Goal: Task Accomplishment & Management: Manage account settings

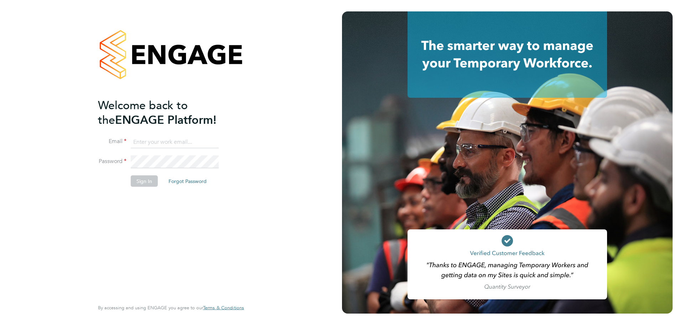
click at [145, 143] on input at bounding box center [175, 141] width 88 height 13
type input "grace.ley@vistry.co.uk"
click at [141, 185] on button "Sign In" at bounding box center [144, 180] width 27 height 11
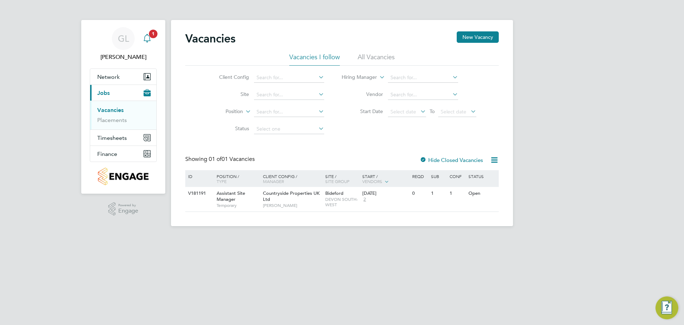
click at [146, 38] on icon "Main navigation" at bounding box center [147, 38] width 9 height 9
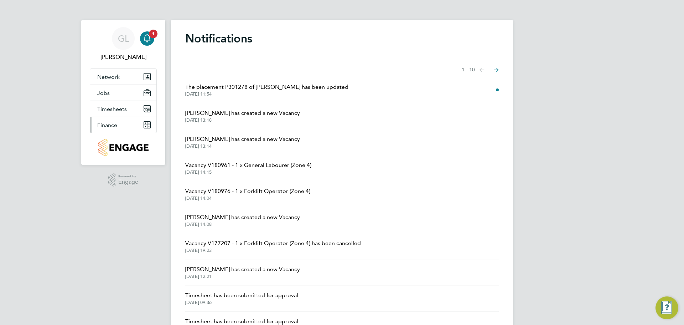
click at [98, 118] on button "Finance" at bounding box center [123, 125] width 66 height 16
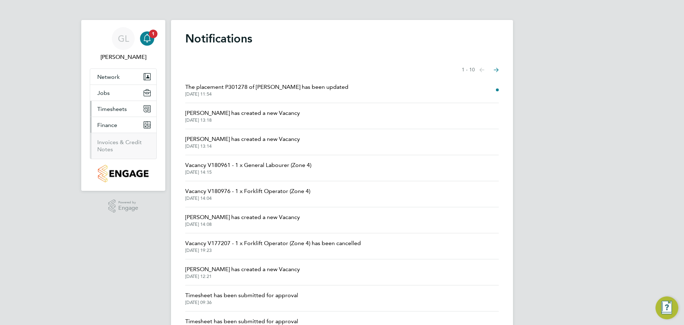
click at [101, 109] on span "Timesheets" at bounding box center [112, 108] width 30 height 7
click at [103, 92] on span "Jobs" at bounding box center [103, 92] width 12 height 7
click at [105, 120] on link "Placements" at bounding box center [112, 120] width 30 height 7
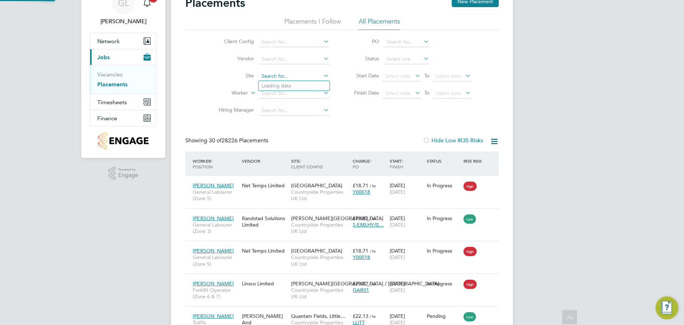
click at [266, 79] on input at bounding box center [294, 76] width 70 height 10
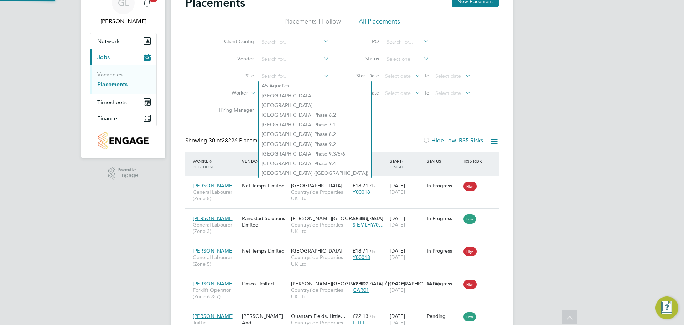
click at [201, 84] on div "Client Config Vendor Site Worker Hiring Manager PO Status Start Date Select dat…" at bounding box center [342, 74] width 314 height 89
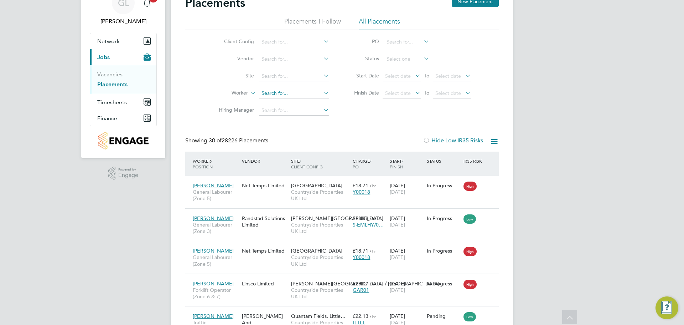
click at [271, 90] on input at bounding box center [294, 93] width 70 height 10
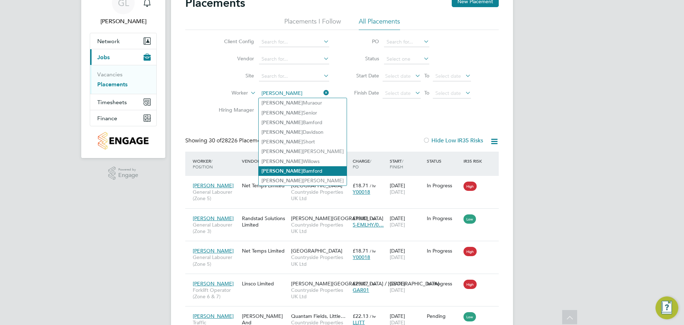
click at [287, 168] on li "Troy Bamford" at bounding box center [303, 171] width 88 height 10
type input "[PERSON_NAME]"
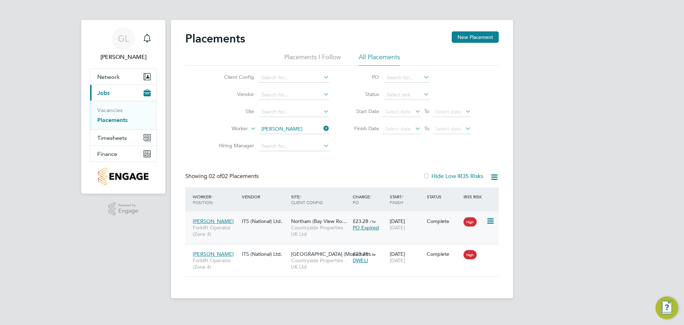
click at [371, 229] on span "PO Expired" at bounding box center [366, 227] width 26 height 6
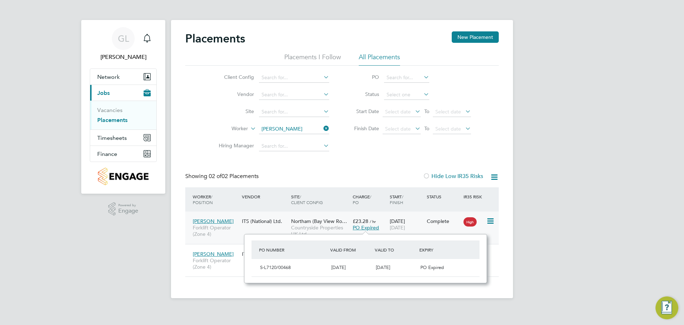
click at [247, 232] on div "Troy Bamford Forklift Operator (Zone 4) ITS (National) Ltd. Northam (Bay View R…" at bounding box center [342, 227] width 314 height 32
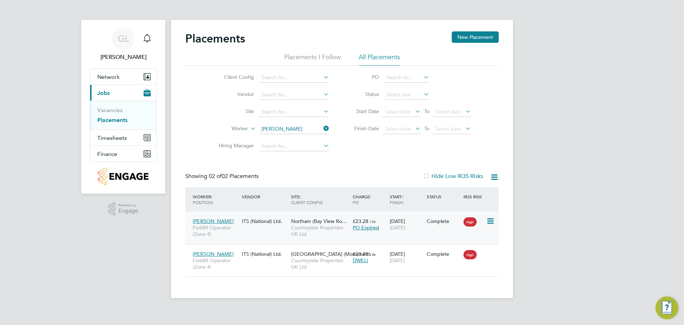
click at [248, 235] on div "Troy Bamford Forklift Operator (Zone 4) ITS (National) Ltd. Northam (Bay View R…" at bounding box center [342, 227] width 314 height 32
click at [231, 230] on span "Forklift Operator (Zone 4)" at bounding box center [216, 230] width 46 height 13
click at [232, 236] on span "Forklift Operator (Zone 4)" at bounding box center [216, 230] width 46 height 13
click at [410, 232] on div "18 Aug 2025 19 Aug 2025" at bounding box center [406, 224] width 37 height 20
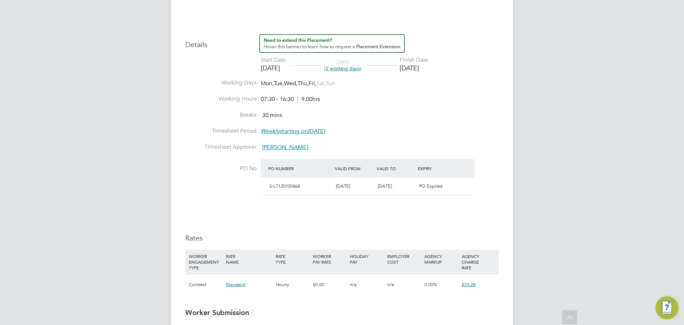
click at [392, 186] on span "30 Sep 2025" at bounding box center [385, 186] width 14 height 6
click at [437, 194] on div "S-L7120/00468 18 Aug 2025 30 Sep 2025 PO Expired" at bounding box center [368, 185] width 214 height 17
drag, startPoint x: 427, startPoint y: 187, endPoint x: 462, endPoint y: 187, distance: 34.6
click at [462, 187] on div "S-L7120/00468 18 Aug 2025 30 Sep 2025 PO Expired" at bounding box center [368, 185] width 214 height 17
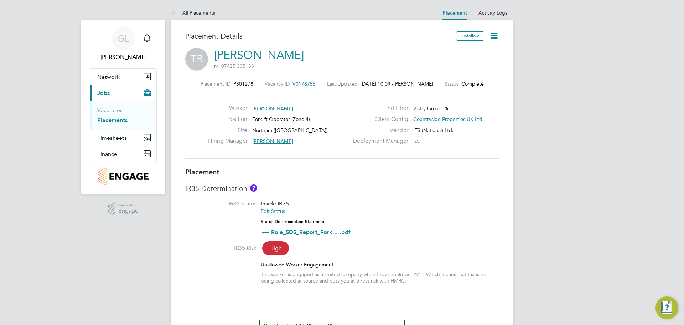
click at [496, 37] on icon at bounding box center [494, 35] width 9 height 9
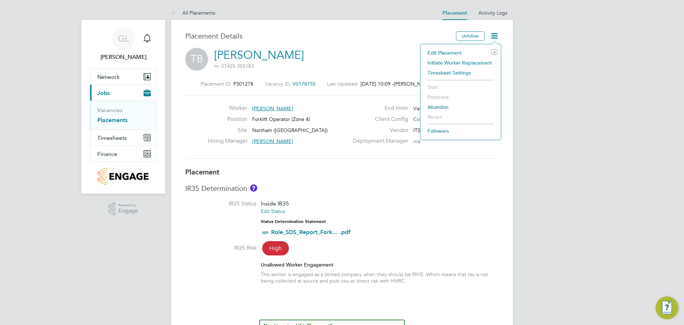
click at [445, 54] on li "Edit Placement e" at bounding box center [460, 53] width 73 height 10
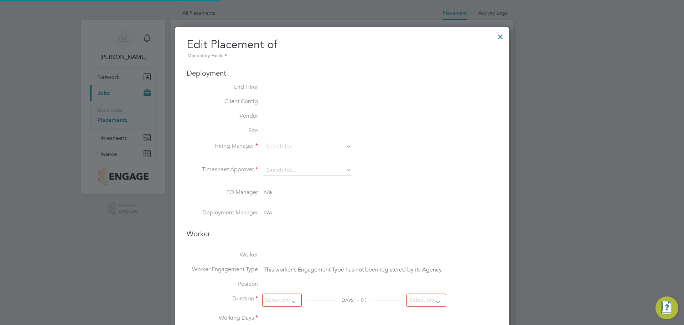
type input "[PERSON_NAME]"
type input "[DATE]"
type input "19 Aug 2025"
type input "07:30"
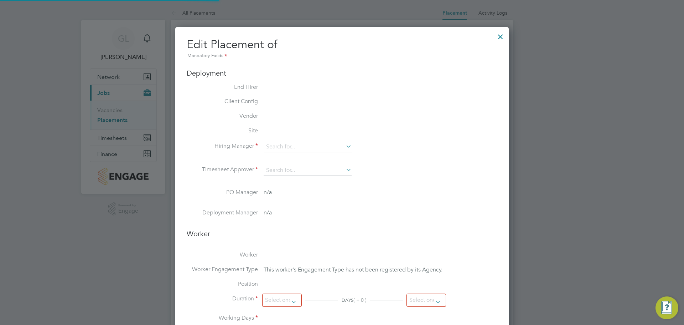
type input "16:30"
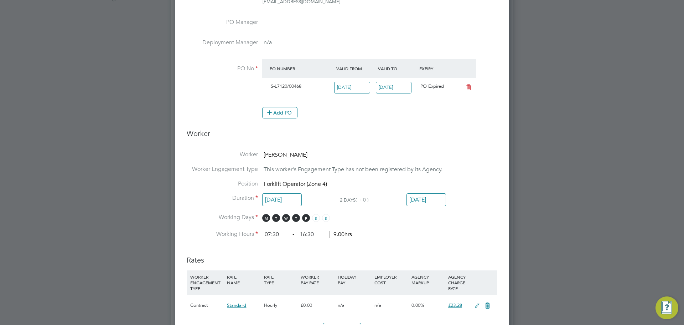
click at [389, 88] on input "30 Sep 2025" at bounding box center [394, 88] width 36 height 12
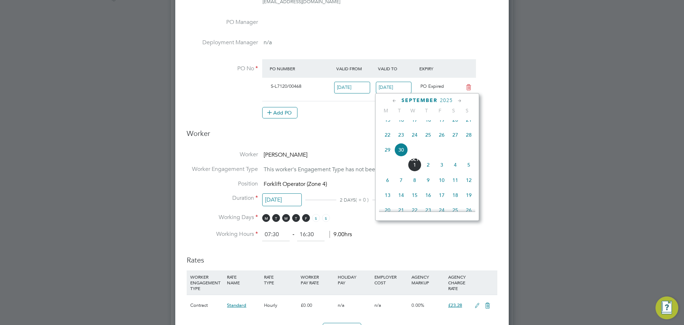
click at [418, 170] on span "Oct 1" at bounding box center [415, 165] width 14 height 14
type input "[DATE]"
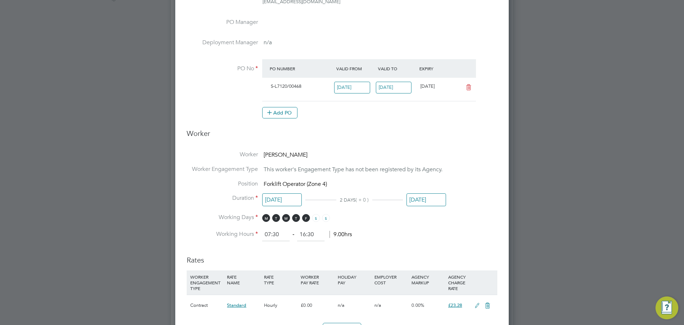
click at [398, 121] on li "PO No PO Number Valid From Valid To Expiry S-L7120/00468 18 Aug 2025 01 Oct 202…" at bounding box center [342, 92] width 311 height 67
click at [362, 118] on div "Add PO" at bounding box center [369, 112] width 214 height 11
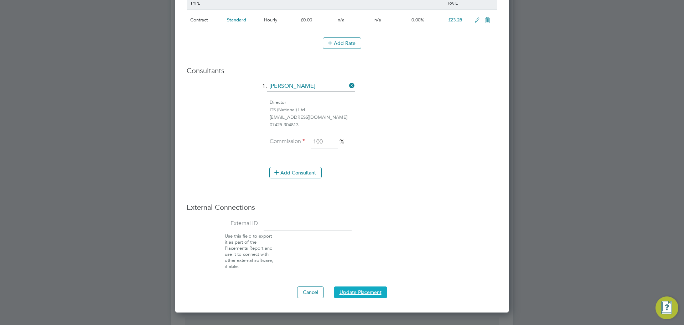
click at [357, 290] on button "Update Placement" at bounding box center [360, 291] width 53 height 11
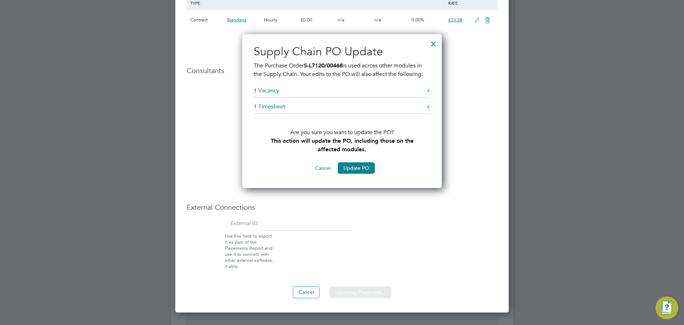
click at [351, 168] on div "Sorry, we are having problems connecting to our services." at bounding box center [342, 116] width 342 height 1219
click at [351, 168] on button "Update PO" at bounding box center [356, 167] width 37 height 11
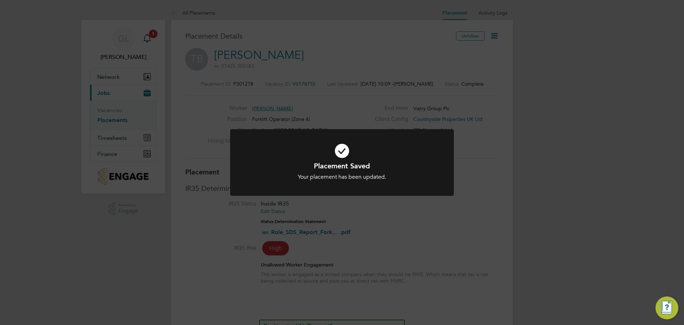
click at [406, 193] on div at bounding box center [342, 162] width 224 height 67
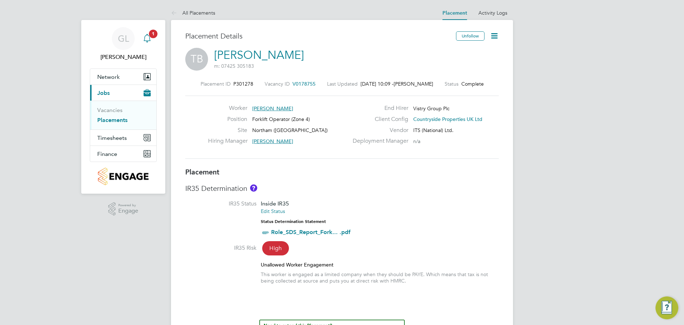
click at [151, 37] on span "1" at bounding box center [153, 34] width 9 height 9
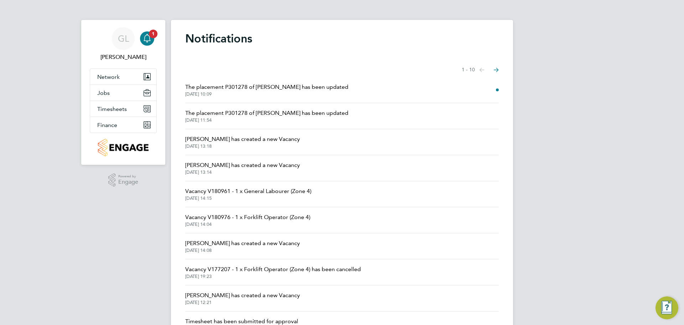
drag, startPoint x: 297, startPoint y: 83, endPoint x: 233, endPoint y: 87, distance: 63.5
click at [297, 83] on span "The placement P301278 of Troy Bamford has been updated" at bounding box center [266, 87] width 163 height 9
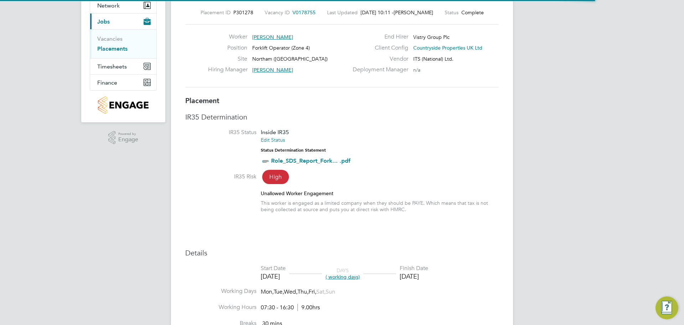
scroll to position [4, 4]
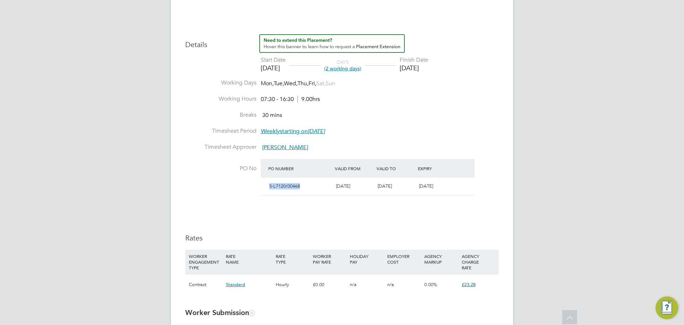
drag, startPoint x: 303, startPoint y: 184, endPoint x: 268, endPoint y: 184, distance: 35.3
click at [268, 184] on div "S-L7120/00468" at bounding box center [300, 186] width 67 height 12
copy span "S-L7120/00468"
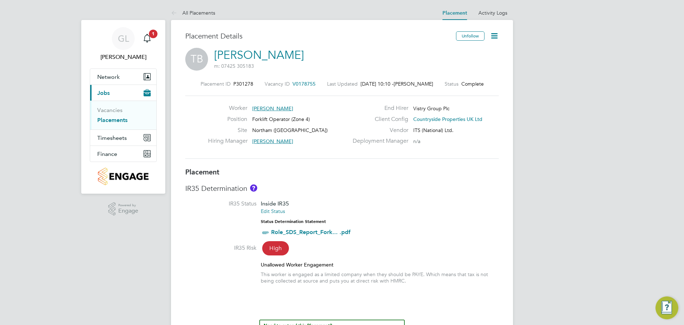
click at [493, 34] on icon at bounding box center [494, 35] width 9 height 9
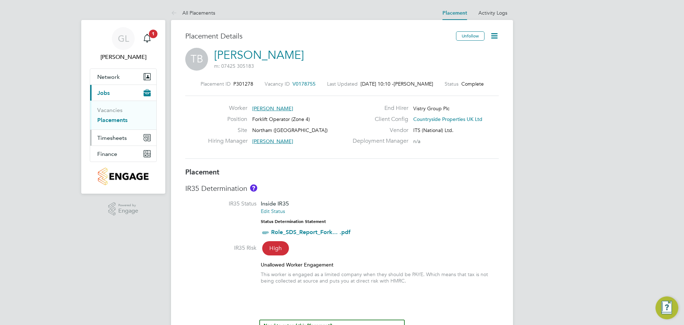
click at [114, 134] on span "Timesheets" at bounding box center [112, 137] width 30 height 7
click at [108, 127] on link "Timesheets" at bounding box center [112, 126] width 30 height 7
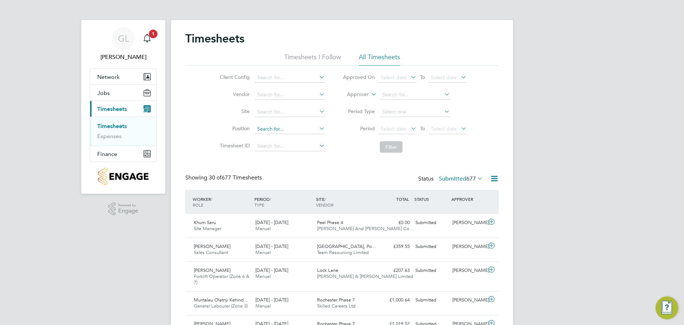
click at [267, 130] on input at bounding box center [290, 129] width 70 height 10
click at [270, 112] on input at bounding box center [290, 112] width 70 height 10
click at [287, 179] on li "Northam (Bay View Road)" at bounding box center [294, 178] width 81 height 10
type input "Northam ([GEOGRAPHIC_DATA])"
click at [387, 150] on button "Filter" at bounding box center [391, 146] width 23 height 11
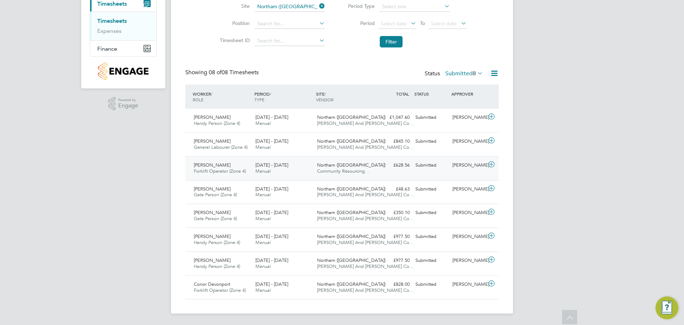
click at [489, 163] on icon at bounding box center [491, 164] width 9 height 6
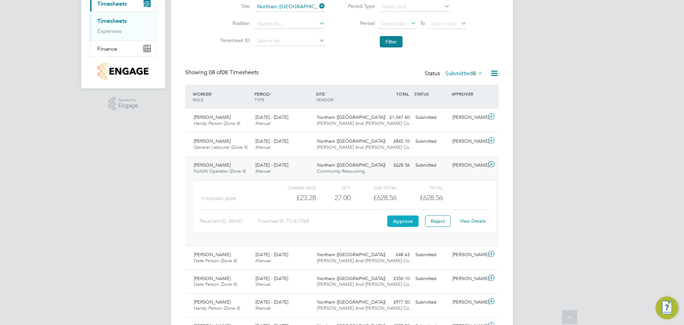
click at [409, 216] on button "Approve" at bounding box center [402, 220] width 31 height 11
click at [412, 217] on button "Approve" at bounding box center [402, 220] width 31 height 11
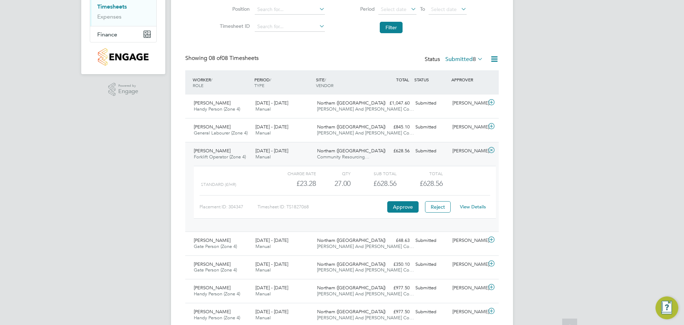
scroll to position [143, 0]
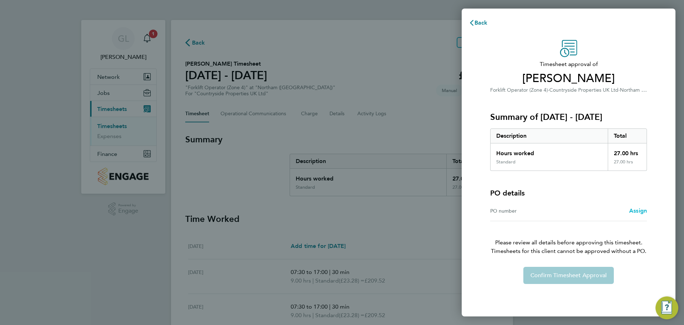
click at [635, 211] on span "Assign" at bounding box center [638, 210] width 18 height 7
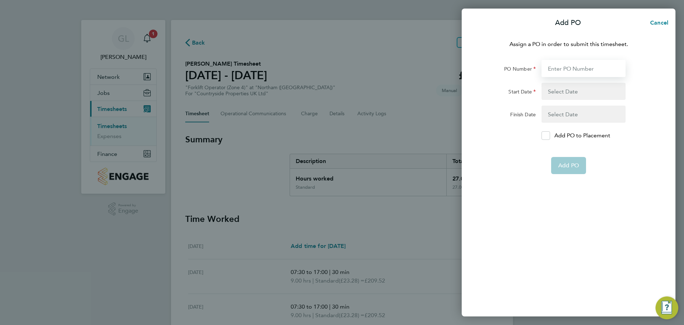
click at [562, 71] on input "PO Number" at bounding box center [584, 68] width 84 height 17
type input "S-L7120"
type input "[DATE]"
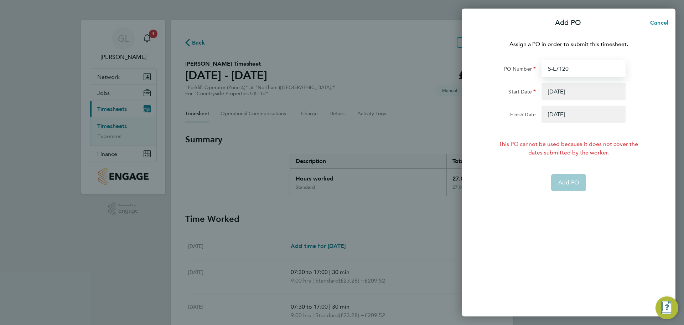
type input "S-L7120/"
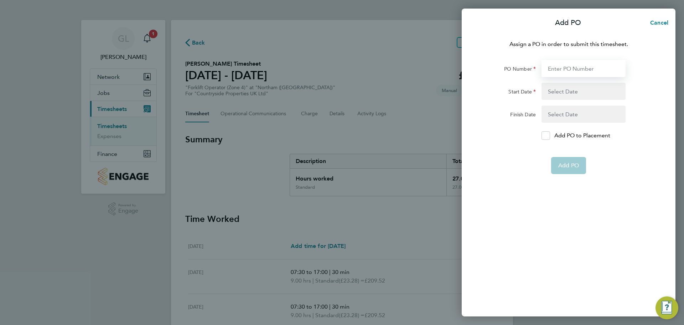
click at [577, 69] on input "PO Number" at bounding box center [584, 68] width 84 height 17
click at [568, 68] on input "PO Number" at bounding box center [584, 68] width 84 height 17
click at [545, 138] on form "PO Number Start Date Finish Date Add PO to Placement Add PO" at bounding box center [569, 117] width 174 height 114
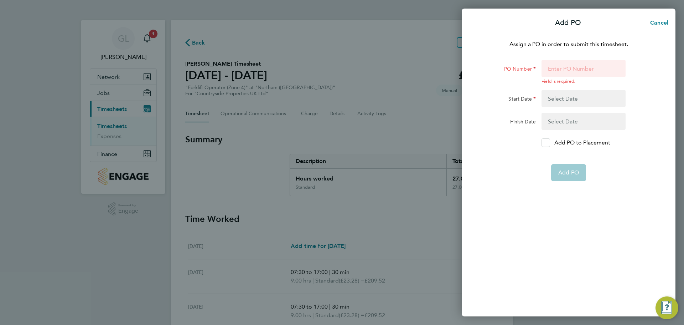
click at [545, 143] on icon at bounding box center [546, 142] width 5 height 5
click at [549, 143] on input "Add PO to Placement" at bounding box center [549, 143] width 0 height 0
click at [555, 67] on input "PO Number" at bounding box center [584, 68] width 84 height 17
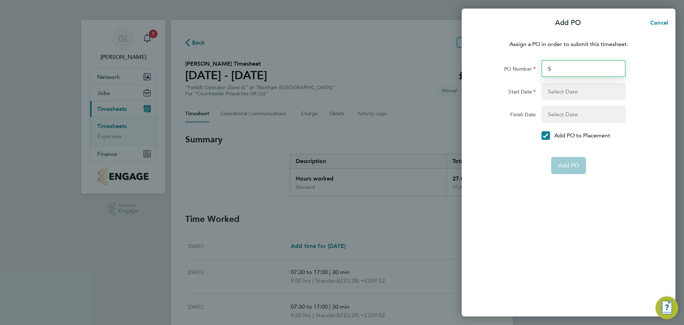
type input "S-"
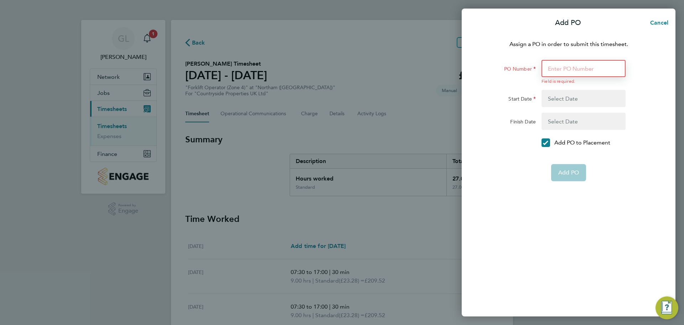
type input "L"
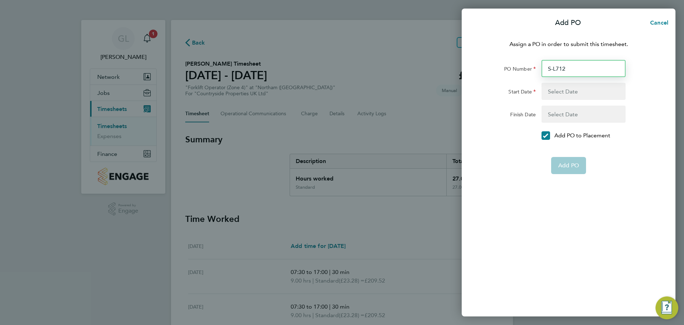
type input "S-L7120"
type input "[DATE]"
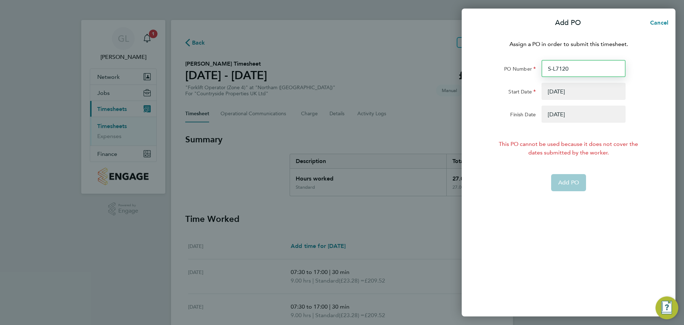
type input "S-L7120/"
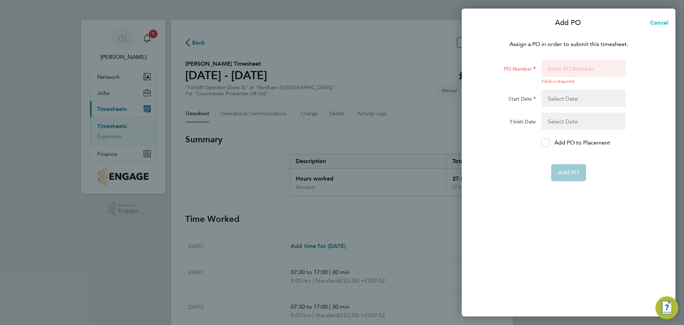
click at [659, 20] on span "Cancel" at bounding box center [658, 22] width 20 height 7
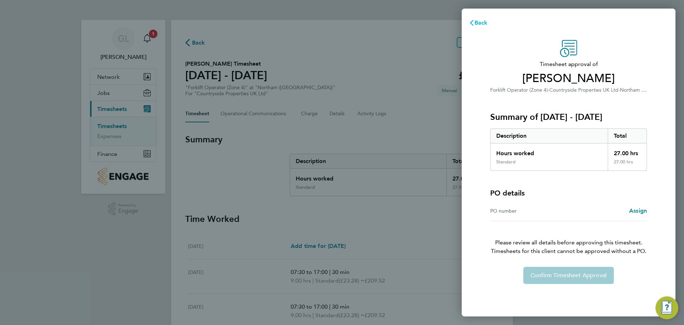
click at [482, 26] on span "Back" at bounding box center [481, 22] width 13 height 7
click at [634, 207] on span "Assign" at bounding box center [638, 210] width 18 height 7
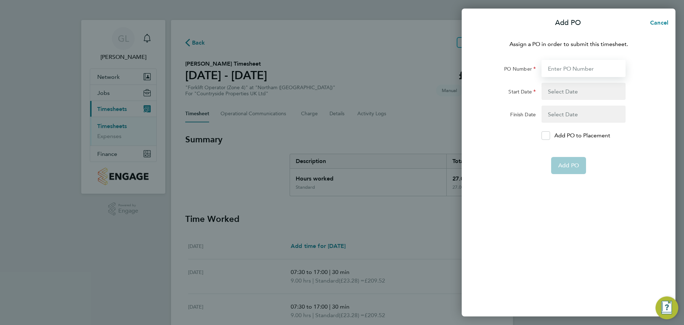
paste input "S-L7120/00468"
type input "S-L7120/00468"
type input "[DATE]"
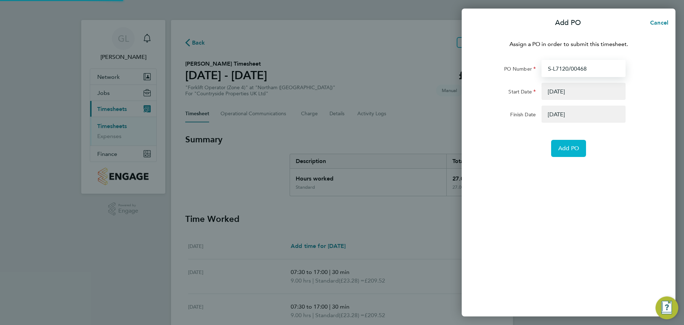
type input "S-L7120/00468"
click at [567, 149] on span "Add PO" at bounding box center [568, 148] width 21 height 7
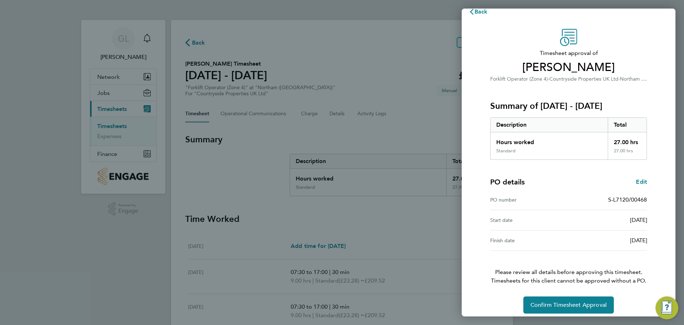
scroll to position [17, 0]
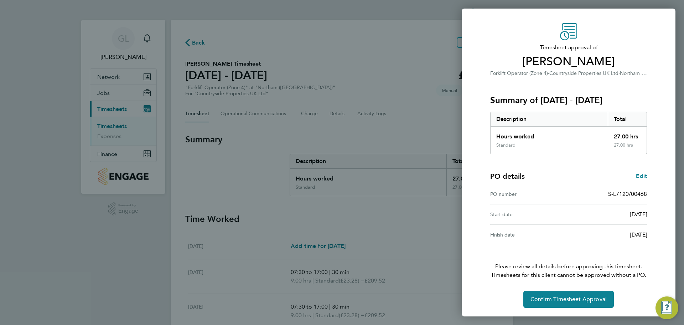
click at [483, 263] on p "Please review all details before approving this timesheet. Timesheets for this …" at bounding box center [569, 262] width 174 height 34
click at [575, 299] on span "Confirm Timesheet Approval" at bounding box center [569, 298] width 76 height 7
